Goal: Task Accomplishment & Management: Manage account settings

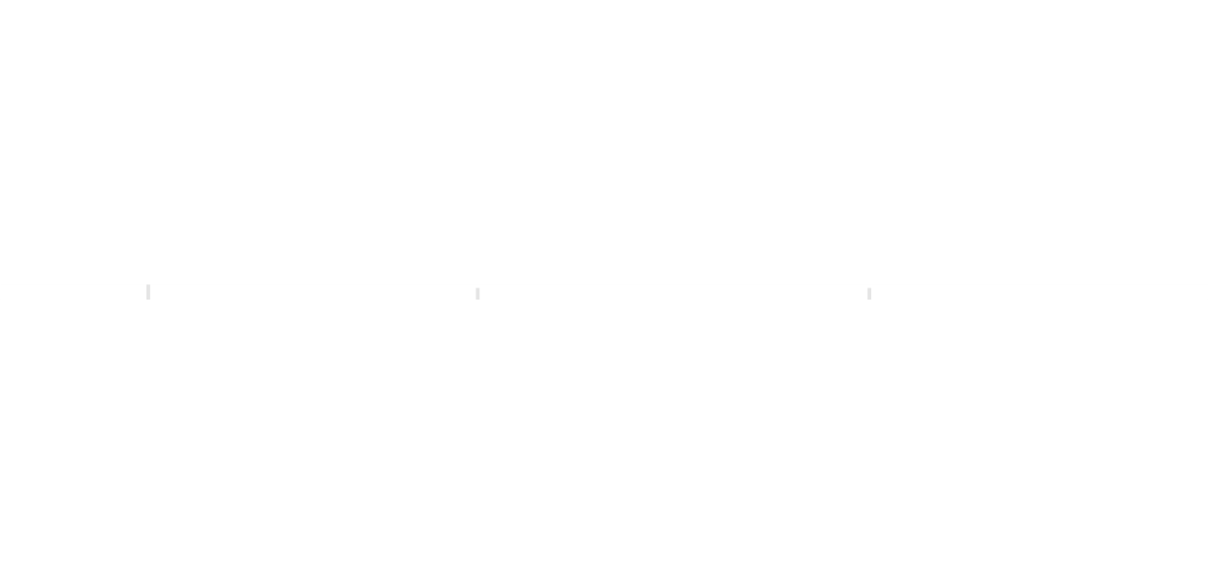
scroll to position [0, 681]
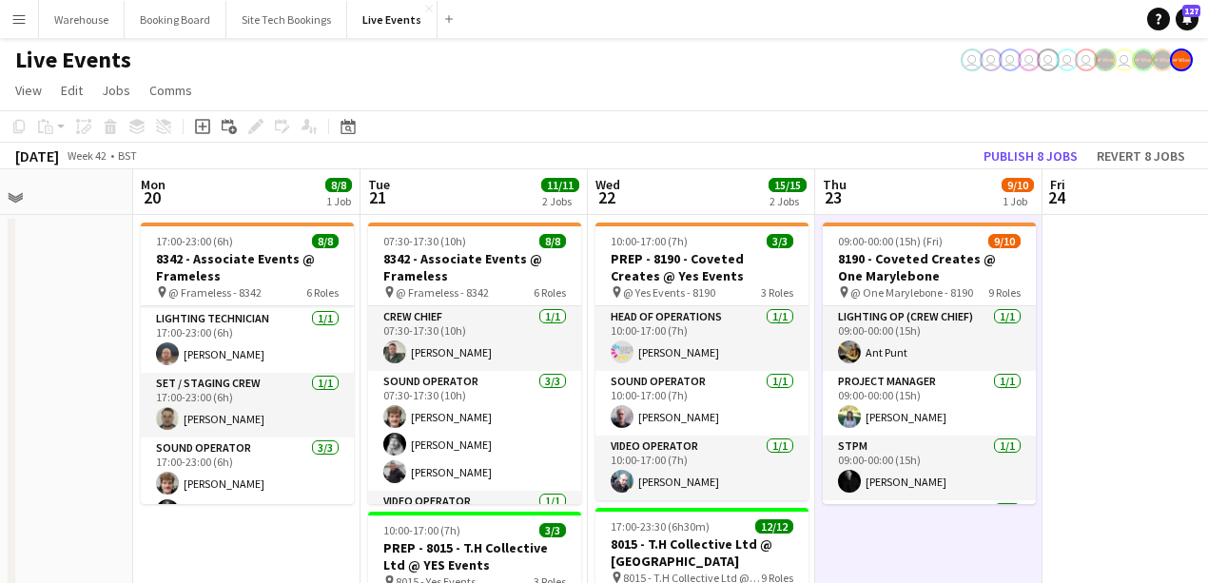
scroll to position [63, 0]
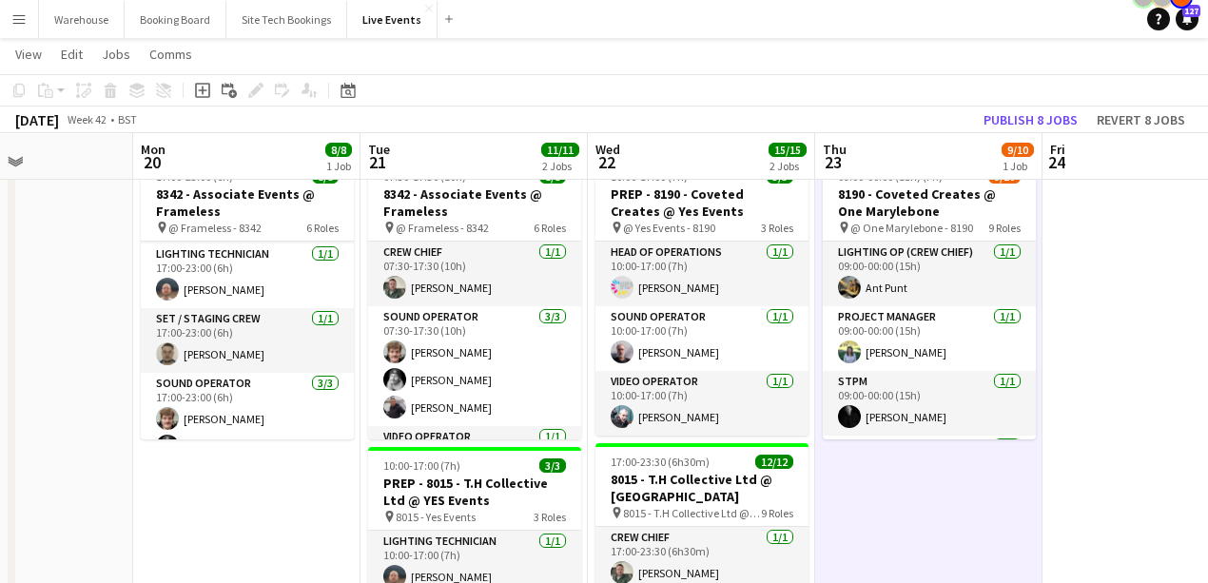
drag, startPoint x: 211, startPoint y: 508, endPoint x: 842, endPoint y: 499, distance: 630.6
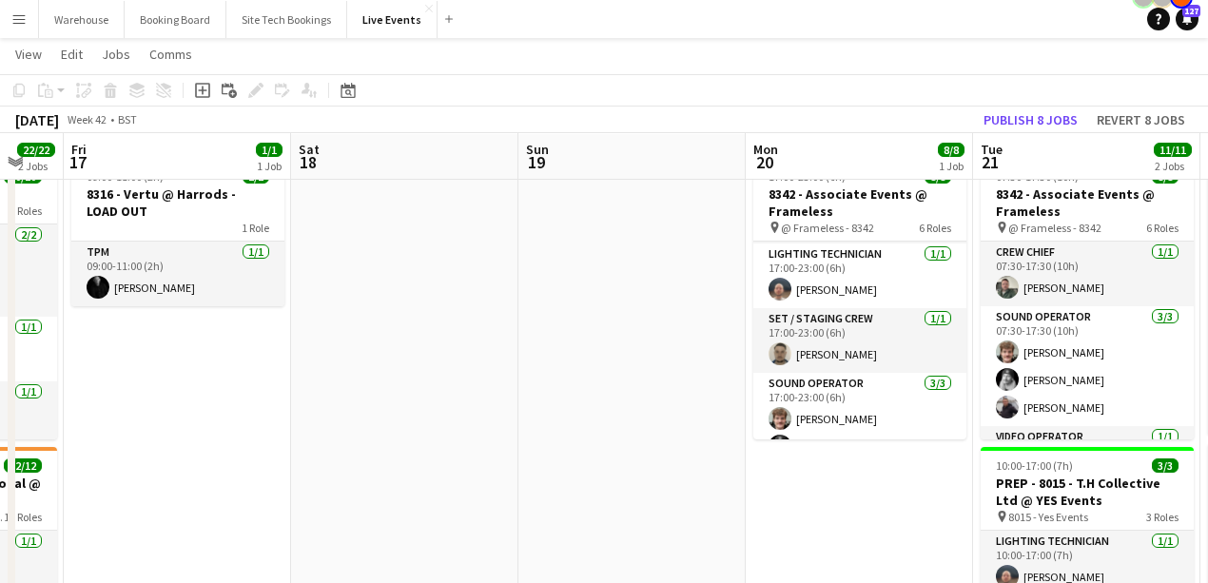
drag, startPoint x: 603, startPoint y: 491, endPoint x: 945, endPoint y: 481, distance: 342.5
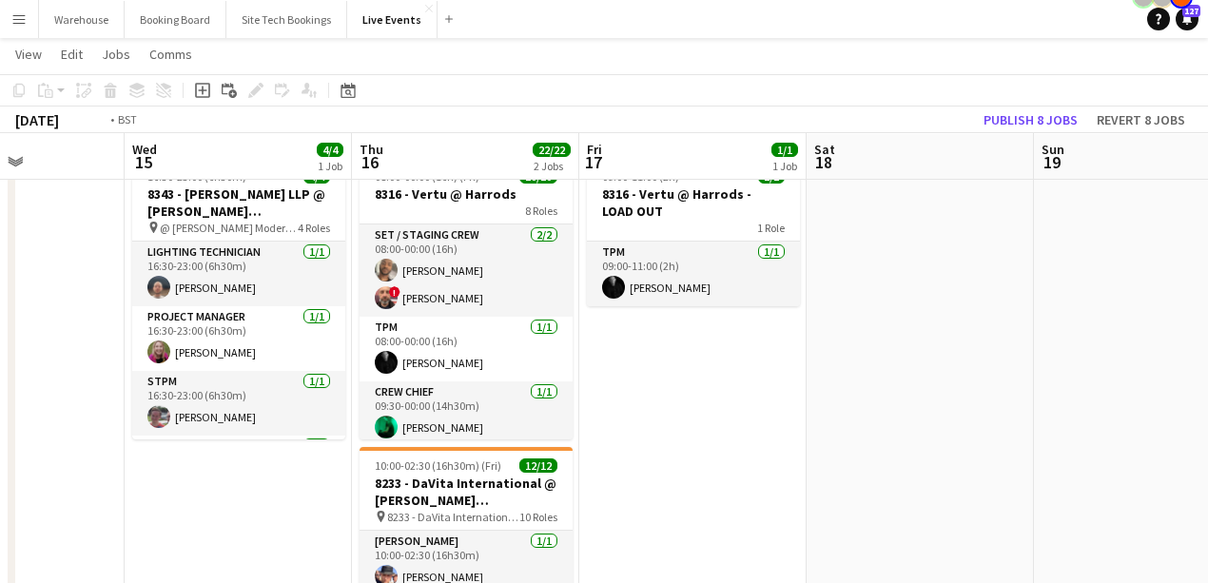
drag, startPoint x: 768, startPoint y: 496, endPoint x: 1171, endPoint y: 485, distance: 402.4
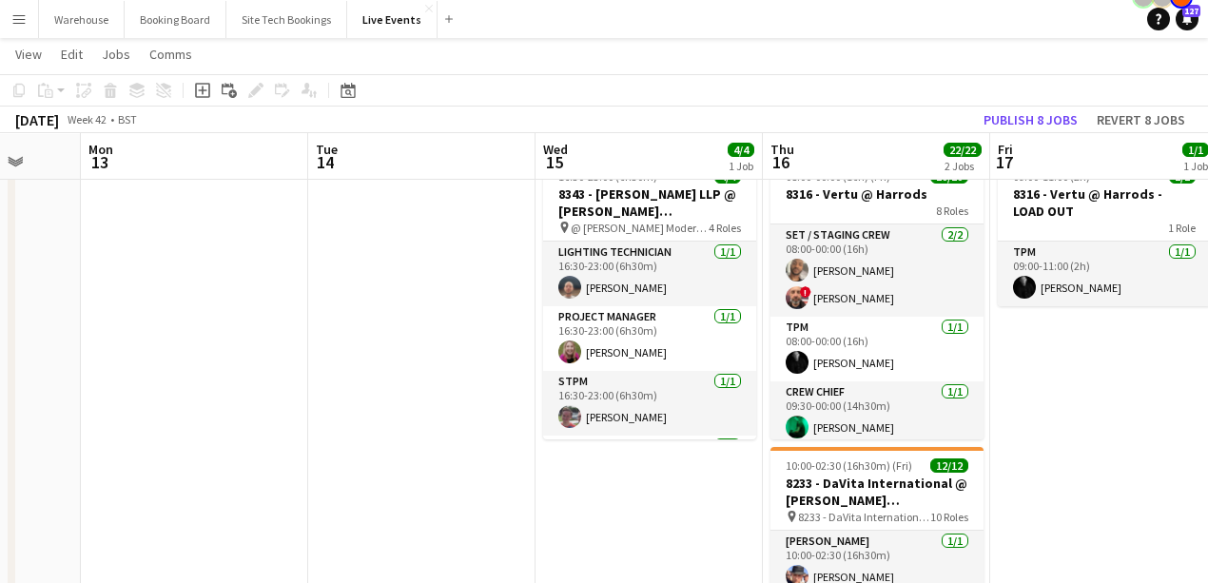
drag, startPoint x: 437, startPoint y: 454, endPoint x: 985, endPoint y: 453, distance: 547.8
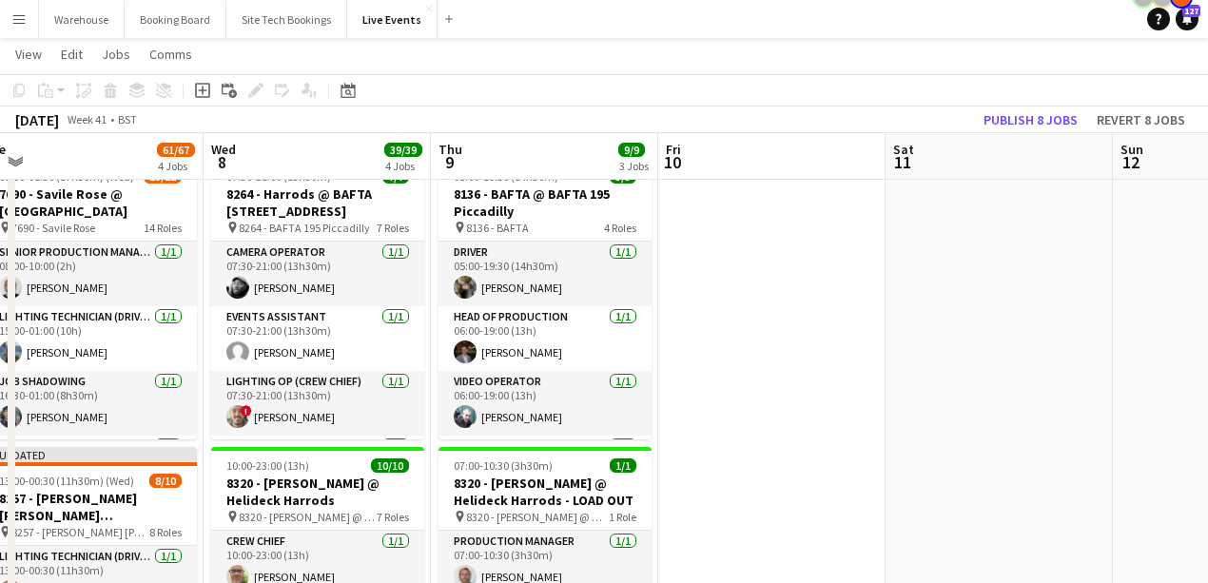
drag, startPoint x: 923, startPoint y: 439, endPoint x: 961, endPoint y: 424, distance: 40.1
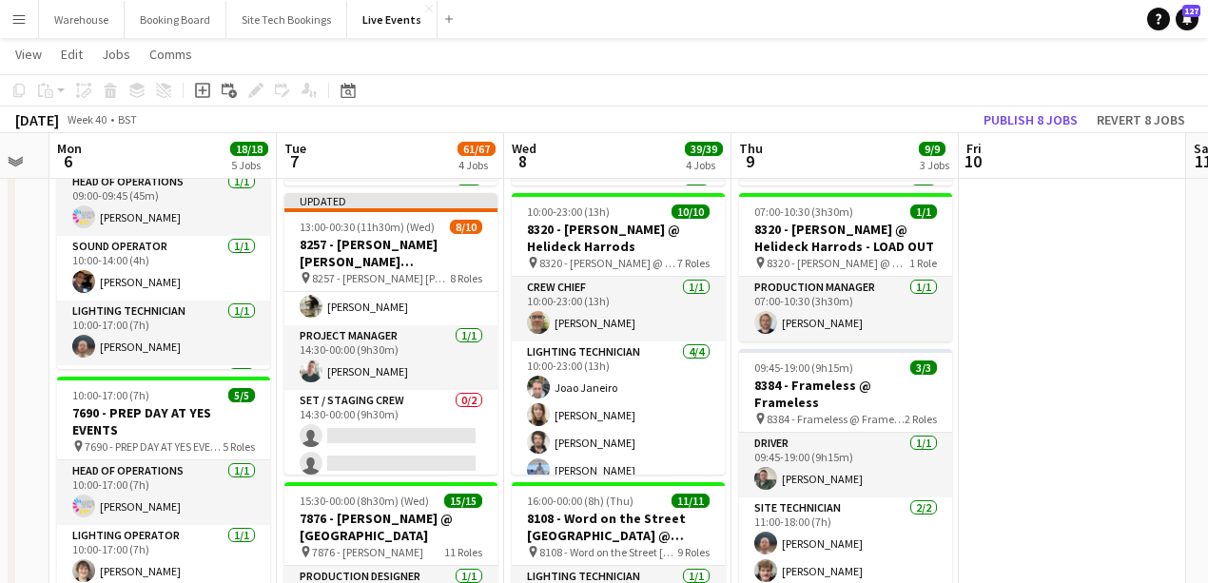
scroll to position [317, 0]
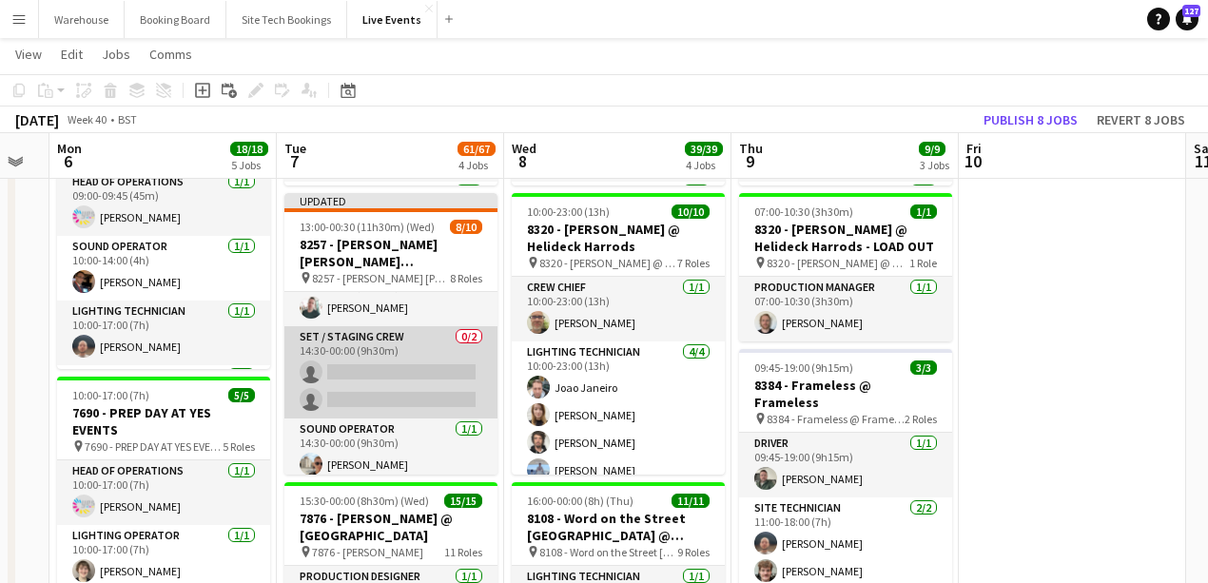
click at [407, 342] on app-card-role "Set / Staging Crew 0/2 14:30-00:00 (9h30m) single-neutral-actions single-neutra…" at bounding box center [390, 372] width 213 height 92
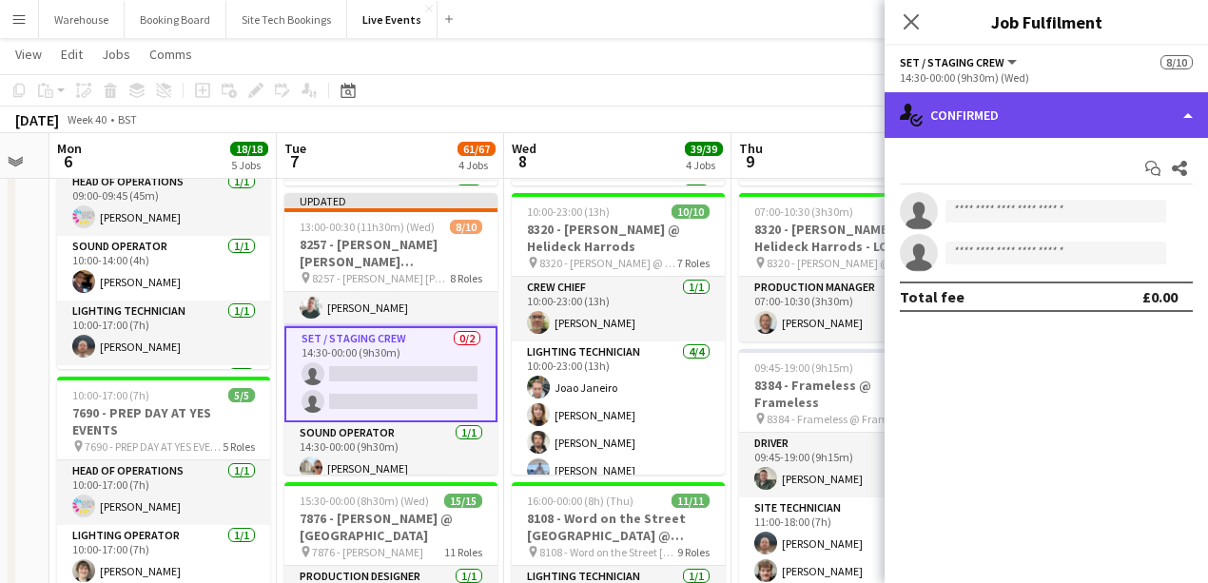
click at [941, 114] on div "single-neutral-actions-check-2 Confirmed" at bounding box center [1045, 115] width 323 height 46
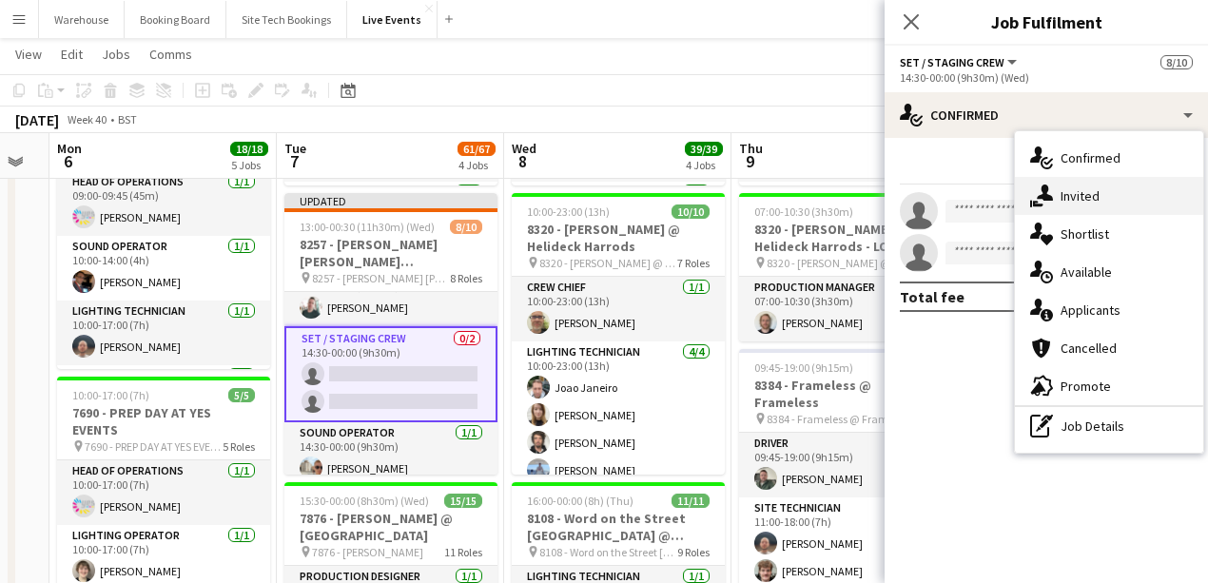
click at [941, 202] on span "Invited" at bounding box center [1079, 195] width 39 height 17
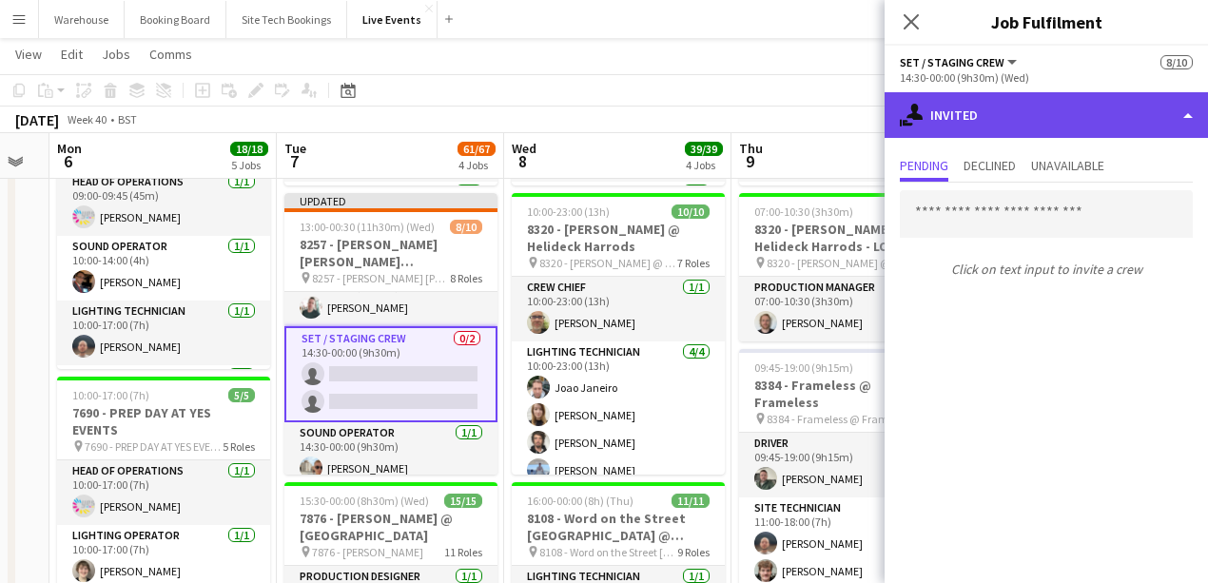
click at [941, 122] on div "single-neutral-actions-share-1 Invited" at bounding box center [1045, 115] width 323 height 46
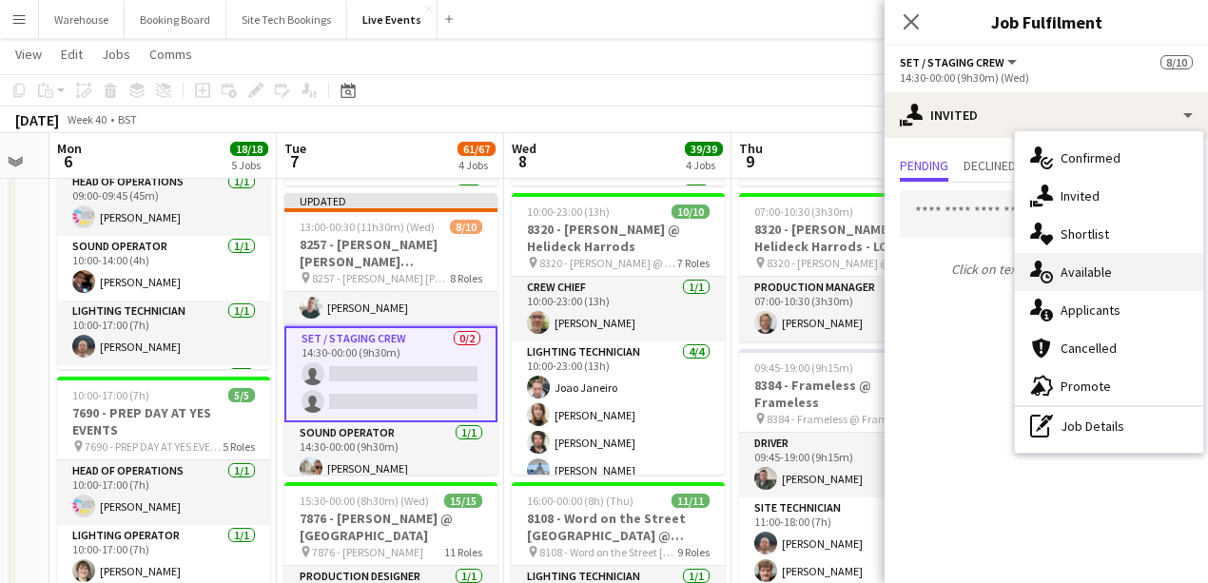
click at [941, 285] on div "single-neutral-actions-upload Available" at bounding box center [1109, 272] width 188 height 38
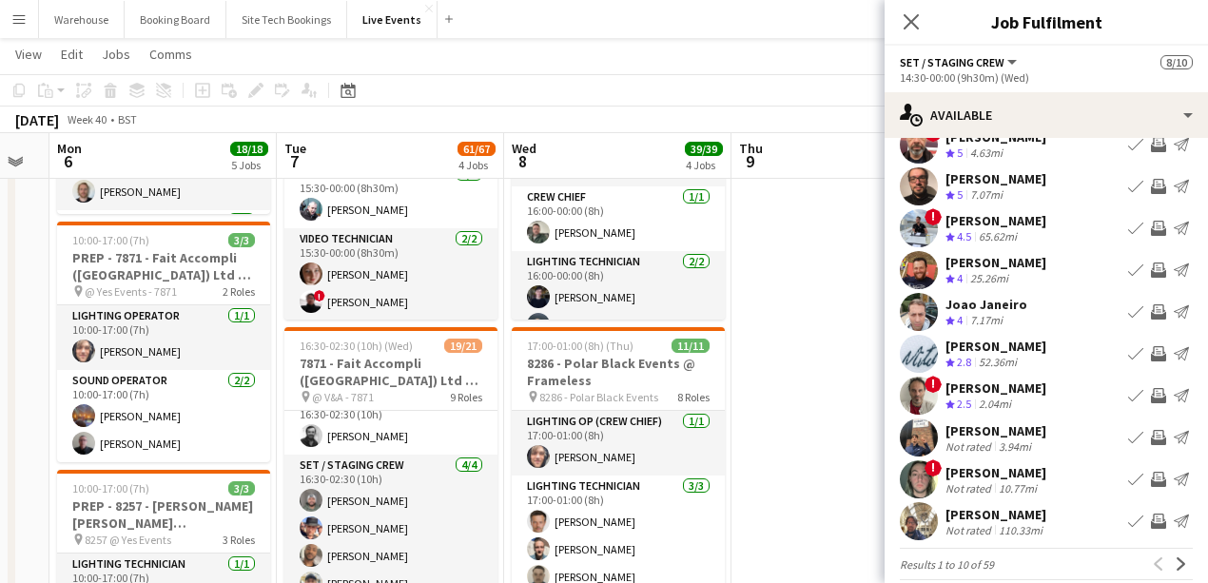
scroll to position [443, 0]
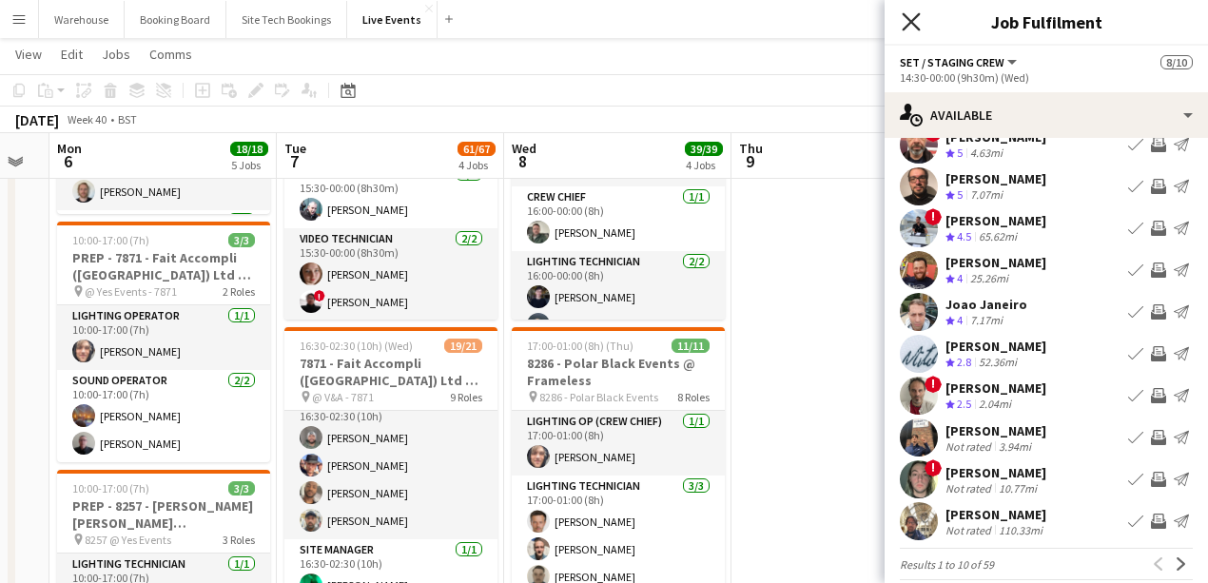
click at [905, 21] on icon "Close pop-in" at bounding box center [911, 21] width 18 height 18
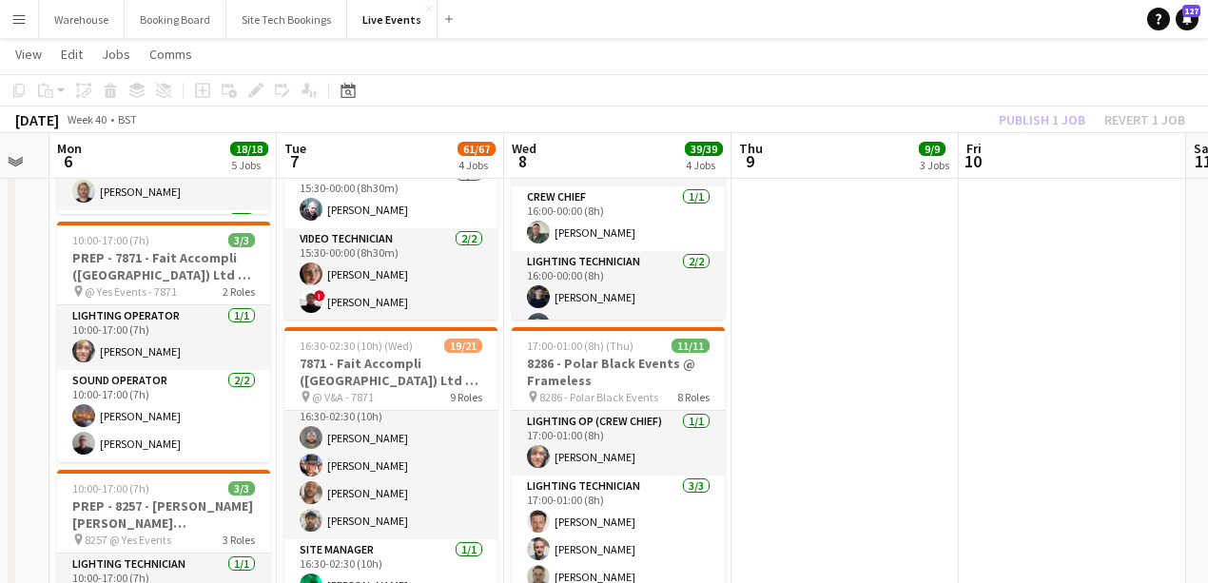
click at [821, 434] on app-date-cell "05:00-19:30 (14h30m) 5/5 8136 - BAFTA @ BAFTA 195 Piccadilly pin 8136 - BAFTA 4…" at bounding box center [844, 470] width 227 height 2036
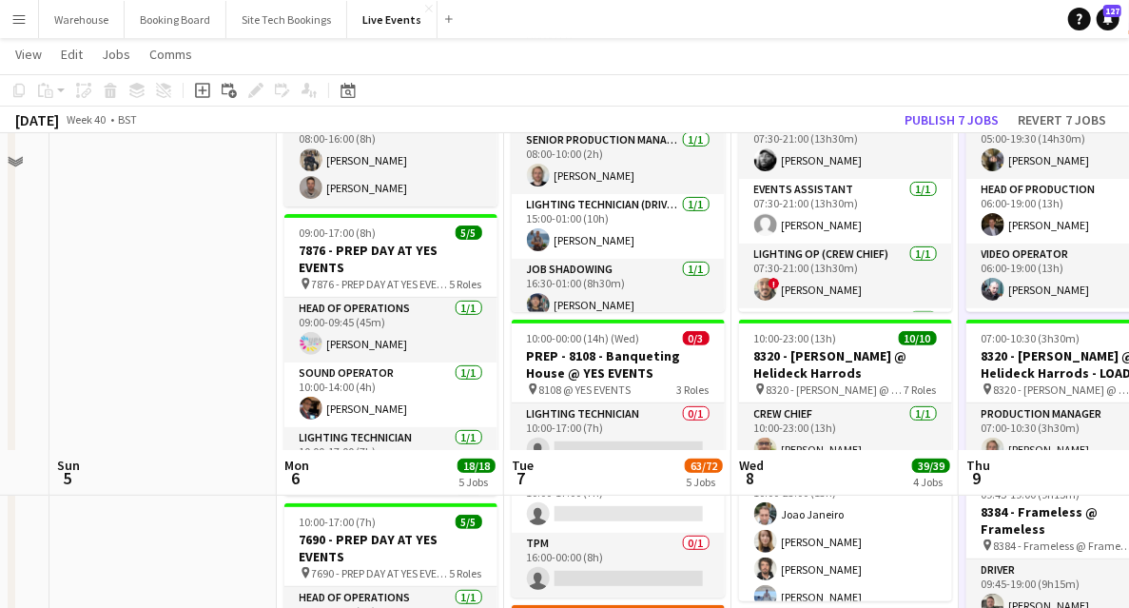
scroll to position [507, 0]
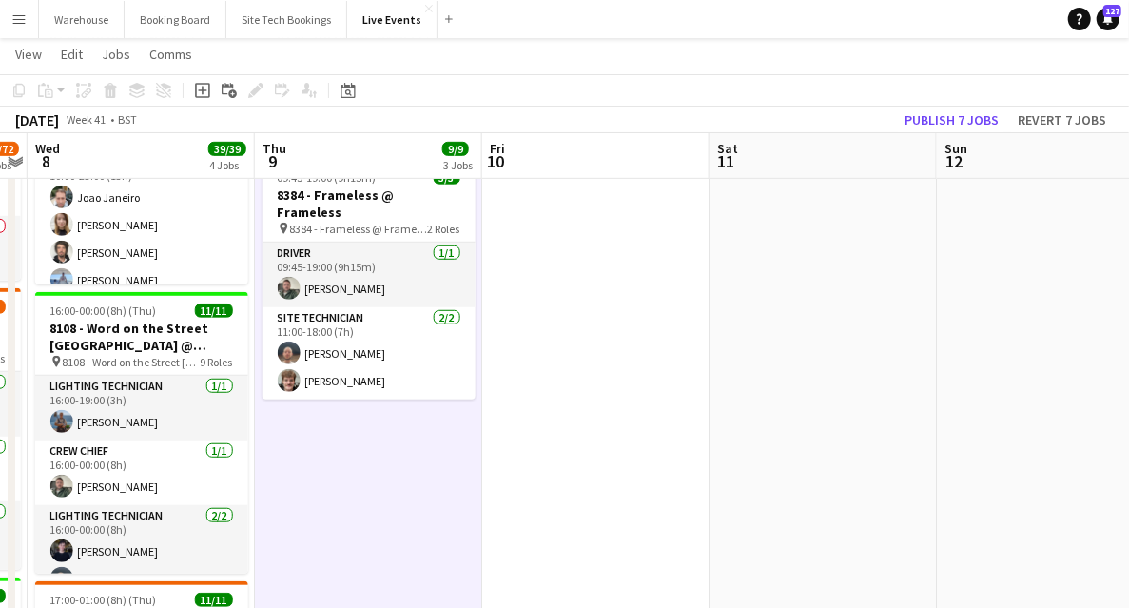
drag, startPoint x: 767, startPoint y: 498, endPoint x: 325, endPoint y: 460, distance: 442.9
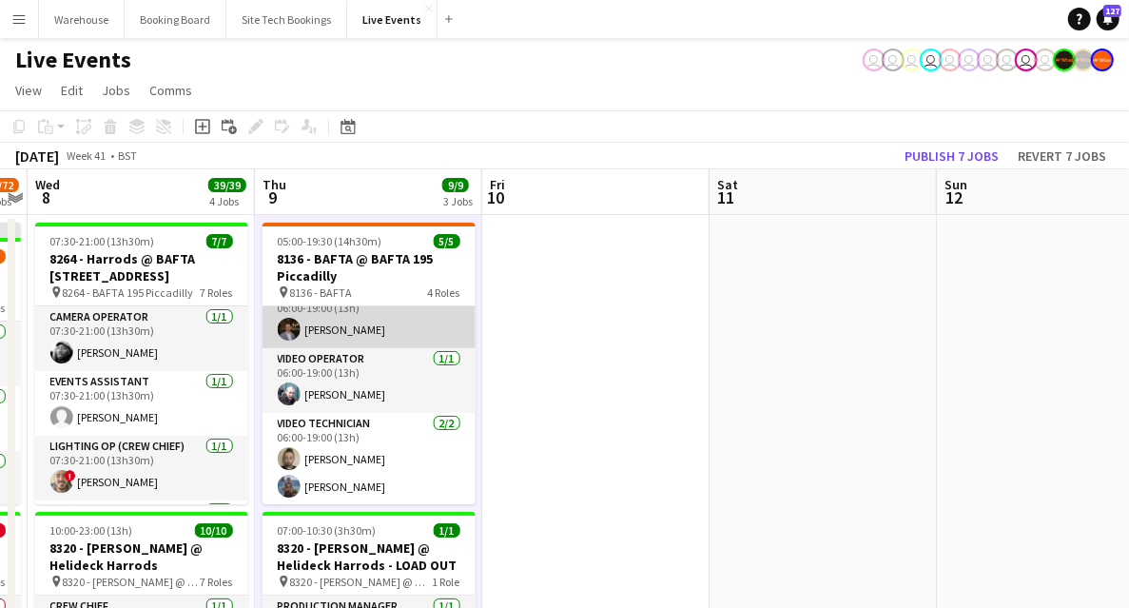
scroll to position [25, 0]
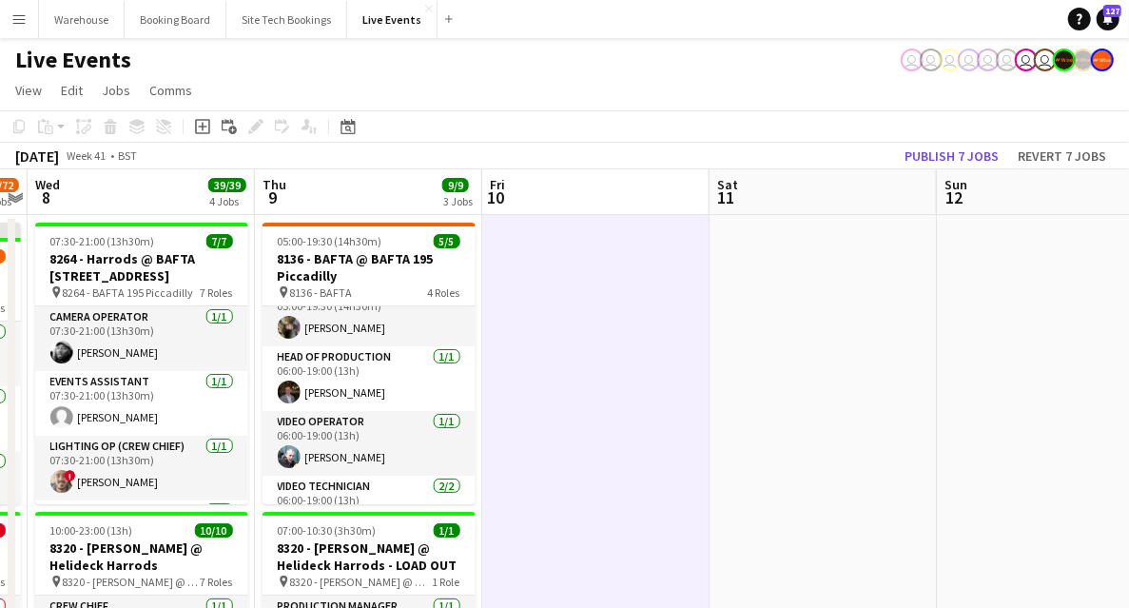
drag, startPoint x: 769, startPoint y: 378, endPoint x: 573, endPoint y: 375, distance: 195.9
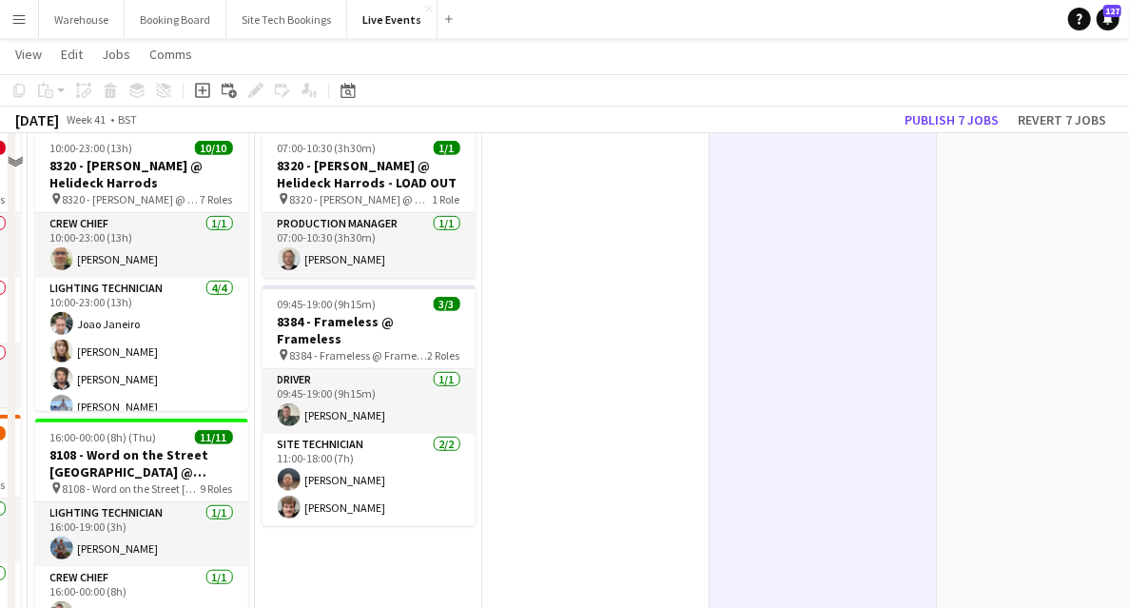
scroll to position [317, 0]
